Goal: Navigation & Orientation: Find specific page/section

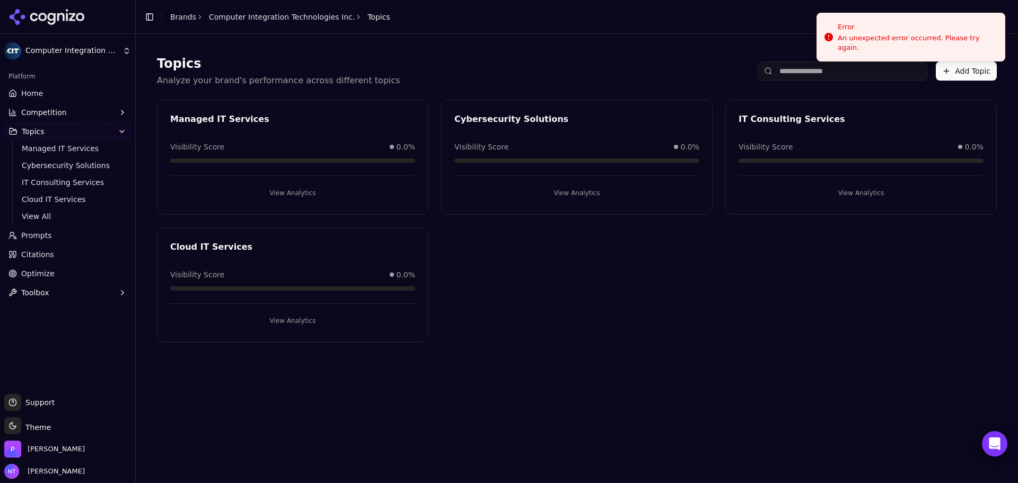
click at [171, 14] on link "Brands" at bounding box center [183, 17] width 26 height 8
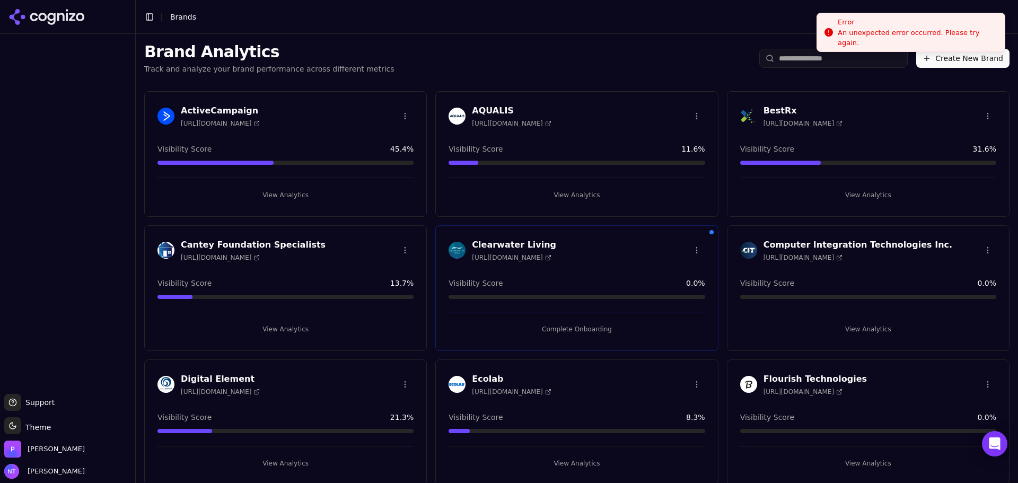
click at [883, 25] on div "Error" at bounding box center [917, 22] width 159 height 11
click at [855, 332] on button "View Analytics" at bounding box center [868, 329] width 256 height 17
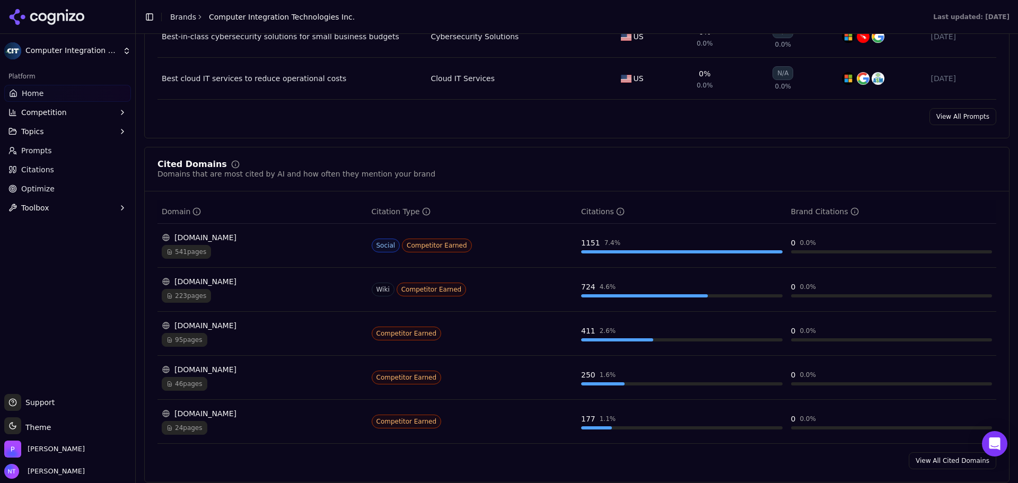
scroll to position [1060, 0]
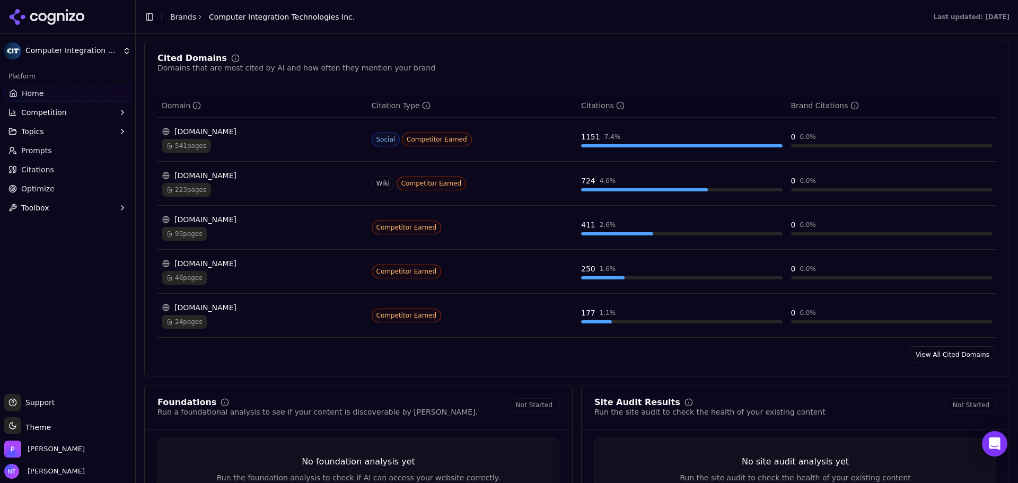
click at [947, 358] on link "View All Cited Domains" at bounding box center [952, 354] width 87 height 17
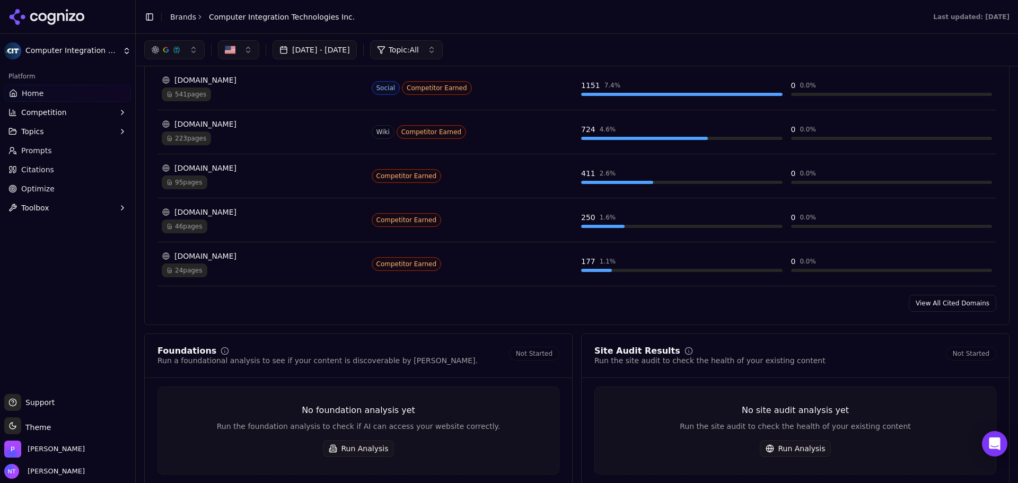
scroll to position [1060, 0]
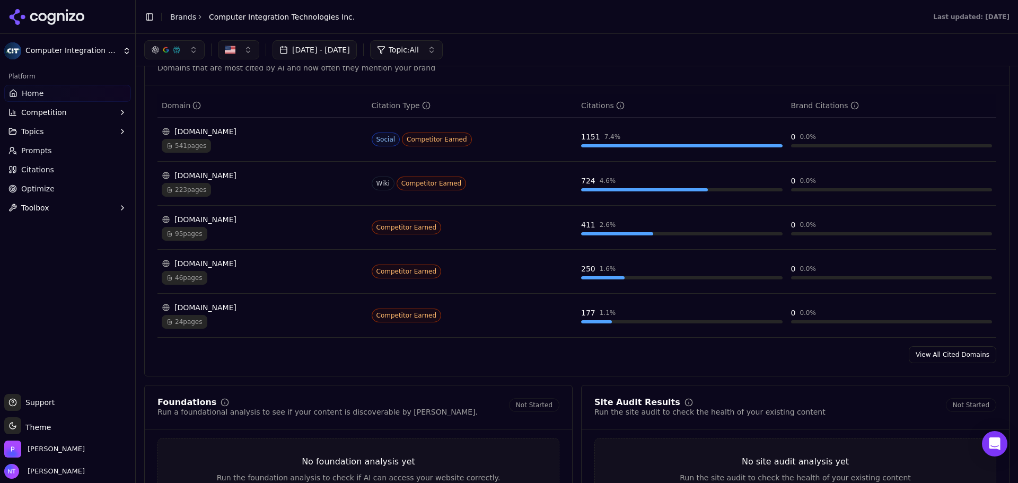
click at [965, 359] on link "View All Cited Domains" at bounding box center [952, 354] width 87 height 17
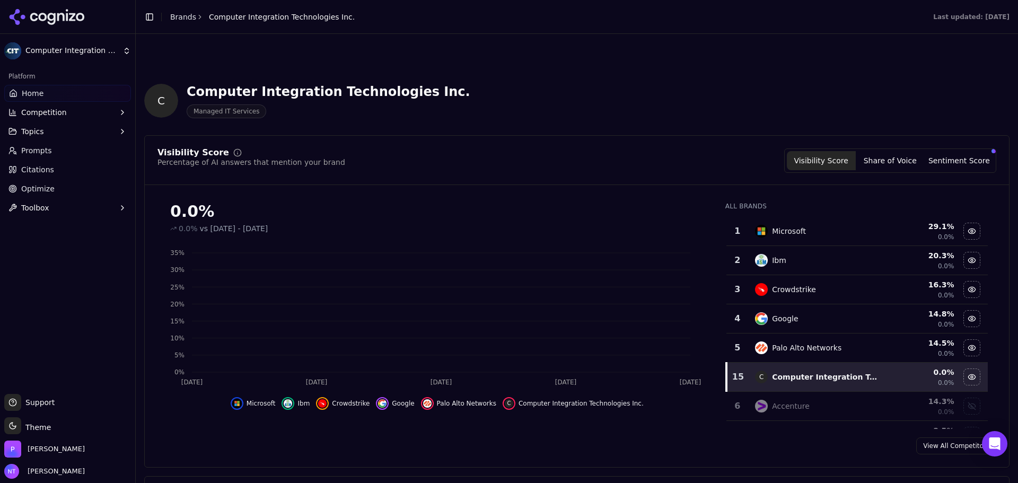
scroll to position [1060, 0]
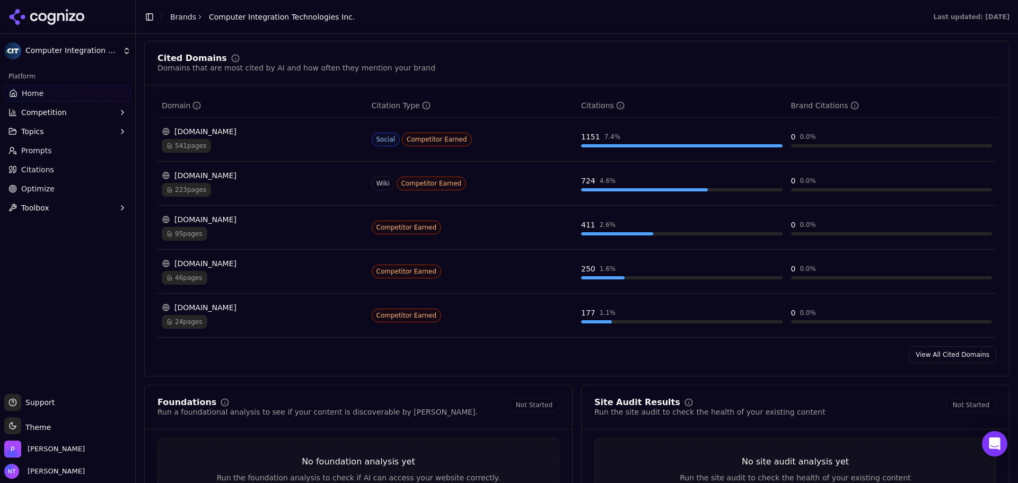
click at [935, 357] on link "View All Cited Domains" at bounding box center [952, 354] width 87 height 17
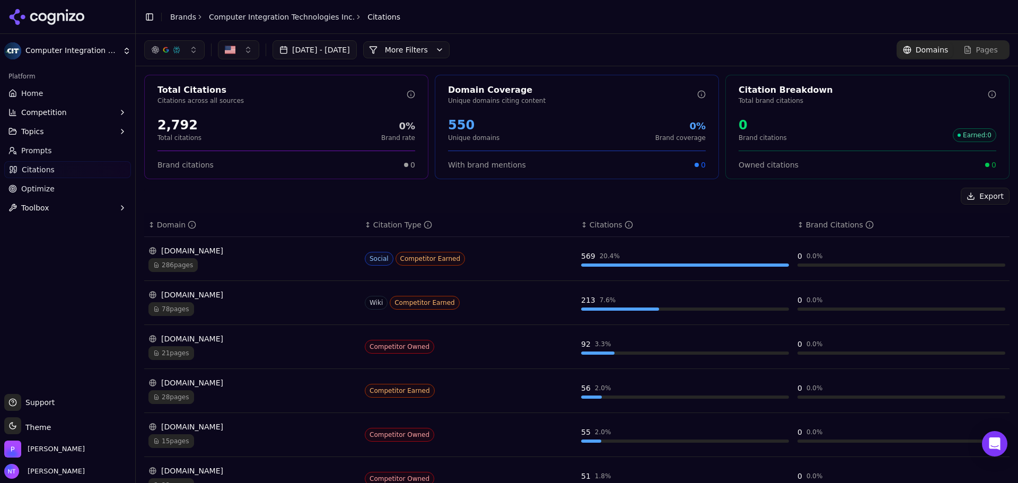
click at [187, 24] on header "Toggle Sidebar Brands Computer Integration Technologies Inc. Citations" at bounding box center [577, 17] width 882 height 34
click at [187, 21] on link "Brands" at bounding box center [183, 17] width 26 height 8
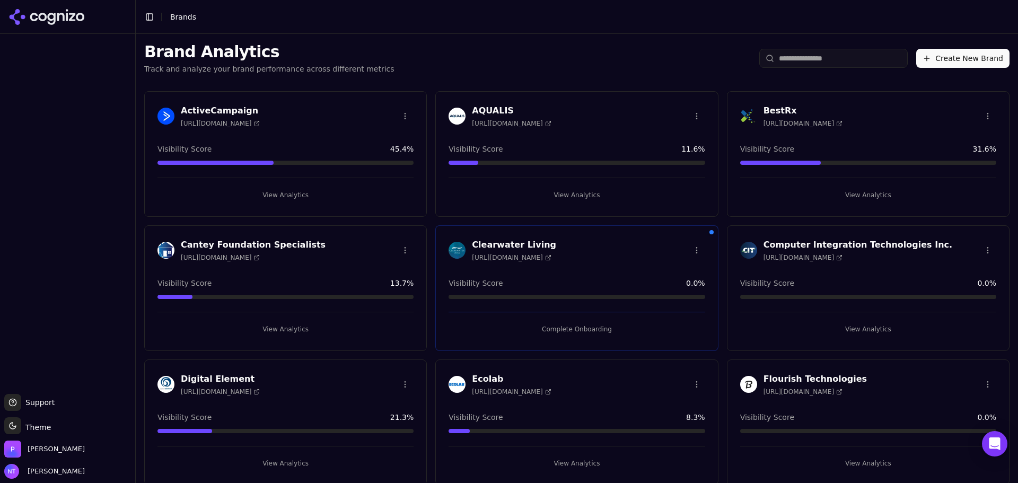
click at [541, 80] on div "Brand Analytics Track and analyze your brand performance across different metri…" at bounding box center [577, 58] width 882 height 49
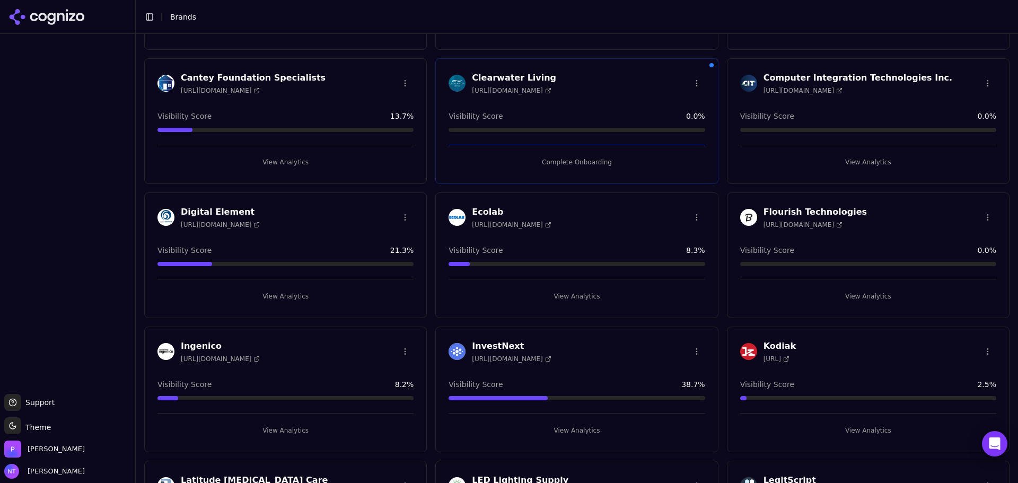
scroll to position [318, 0]
